Goal: Task Accomplishment & Management: Manage account settings

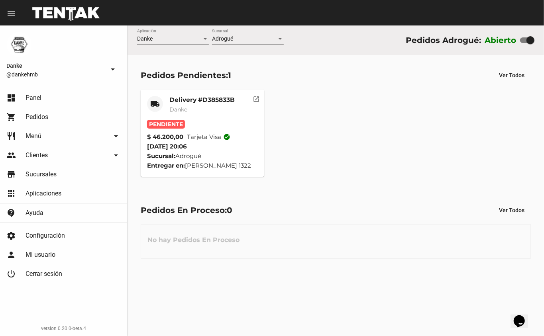
click at [193, 104] on mat-card-title "Delivery #D385833B" at bounding box center [201, 100] width 65 height 8
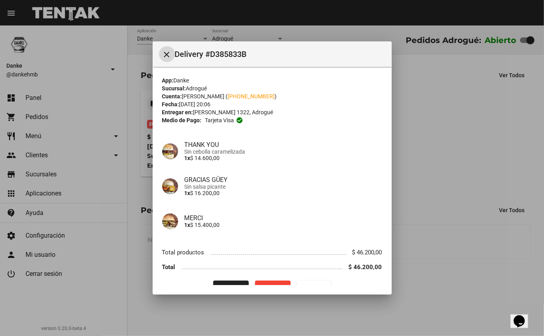
click at [234, 281] on button "Procesar" at bounding box center [230, 288] width 35 height 14
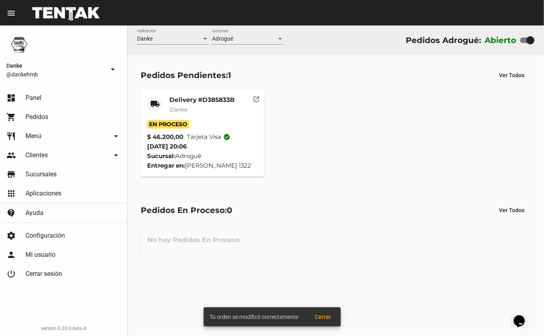
click at [483, 143] on div "local_shipping Delivery #D385833B Danke En Proceso $ 46.200,00 Tarjeta visa che…" at bounding box center [335, 133] width 397 height 94
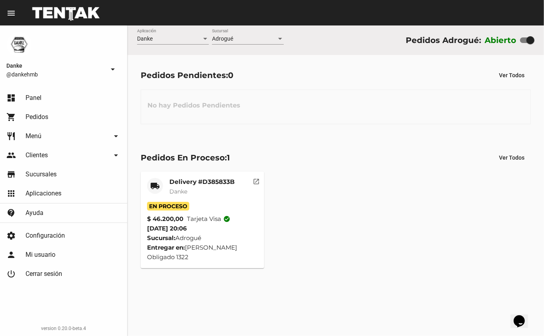
click at [329, 161] on div "Pedidos En Proceso: 1 Ver Todos" at bounding box center [336, 158] width 390 height 14
click at [229, 183] on mat-card-title "Delivery #D385833B" at bounding box center [201, 182] width 65 height 8
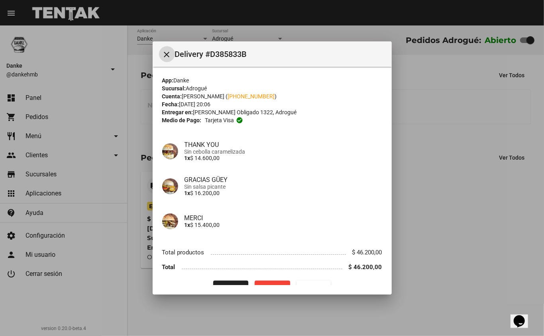
click at [228, 282] on button "Finalizar" at bounding box center [230, 288] width 35 height 14
